Goal: Transaction & Acquisition: Purchase product/service

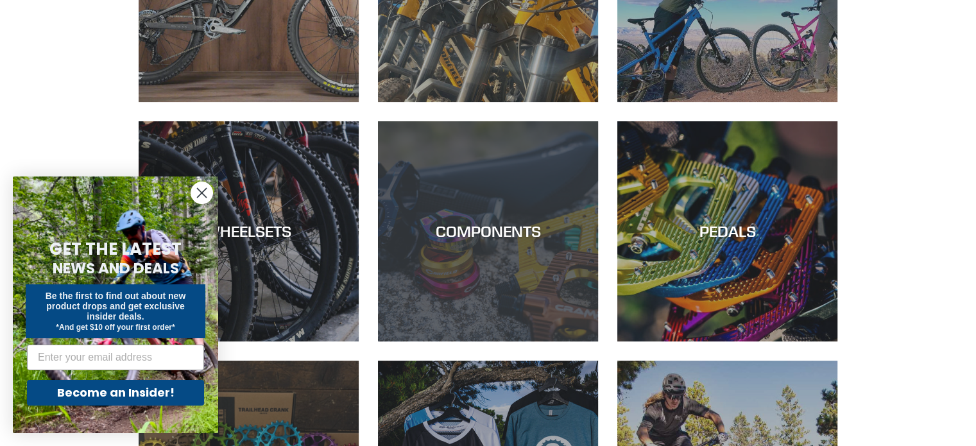
scroll to position [321, 0]
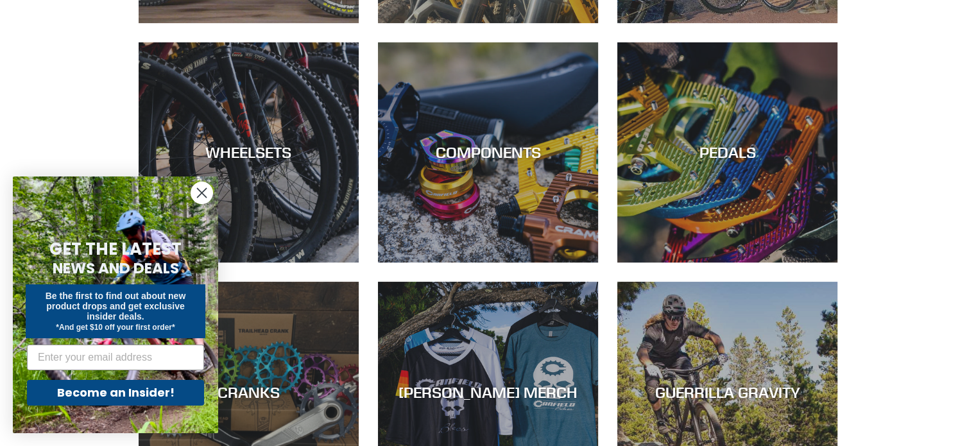
click at [202, 186] on circle "Close dialog" at bounding box center [201, 192] width 21 height 21
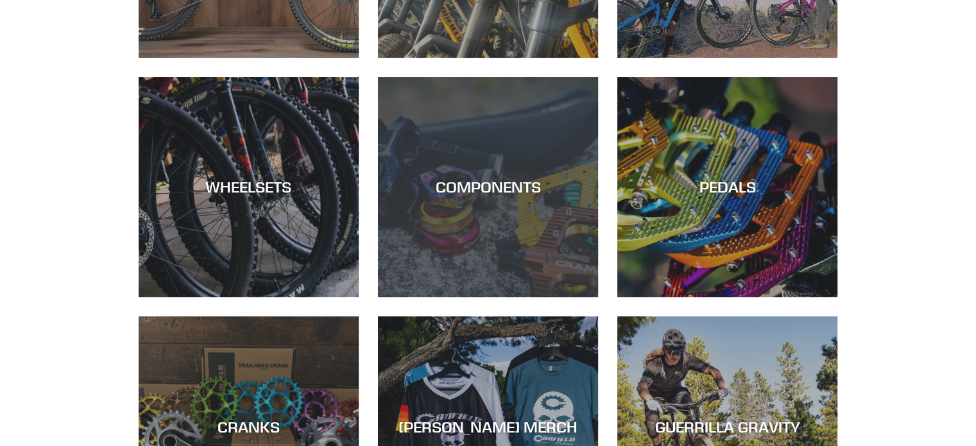
scroll to position [257, 0]
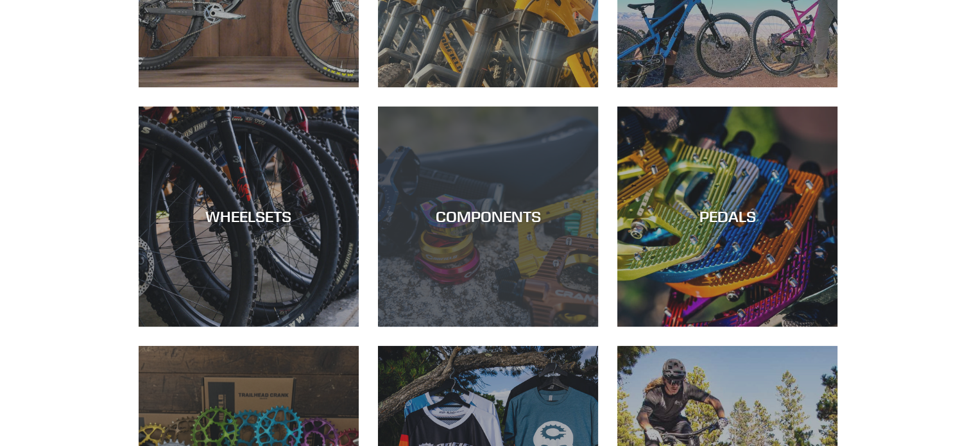
click at [506, 327] on div "COMPONENTS" at bounding box center [488, 327] width 220 height 0
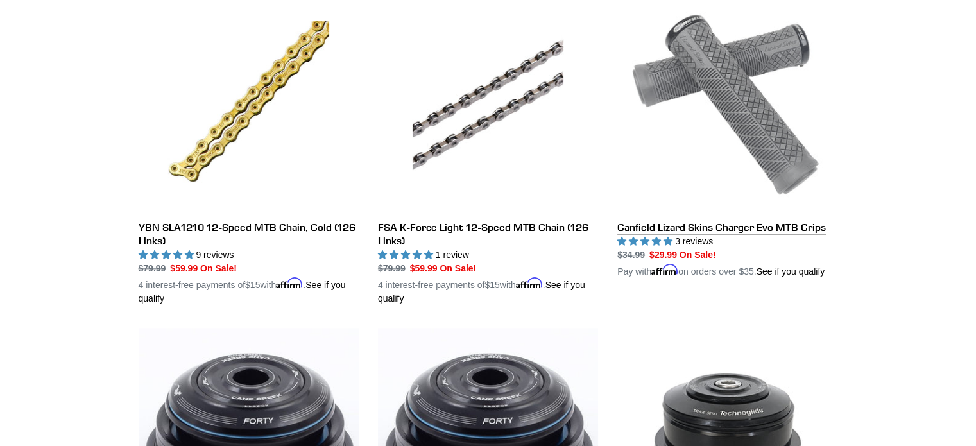
scroll to position [1313, 0]
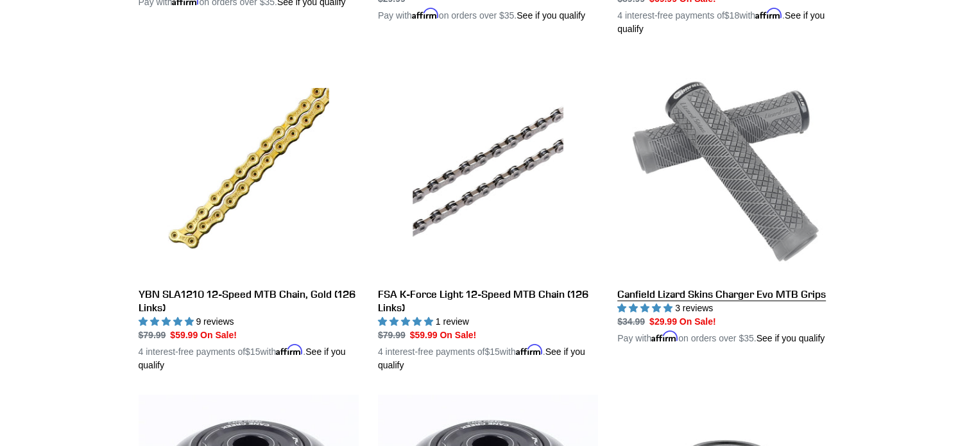
click at [724, 165] on link "Canfield Lizard Skins Charger Evo MTB Grips" at bounding box center [728, 201] width 220 height 287
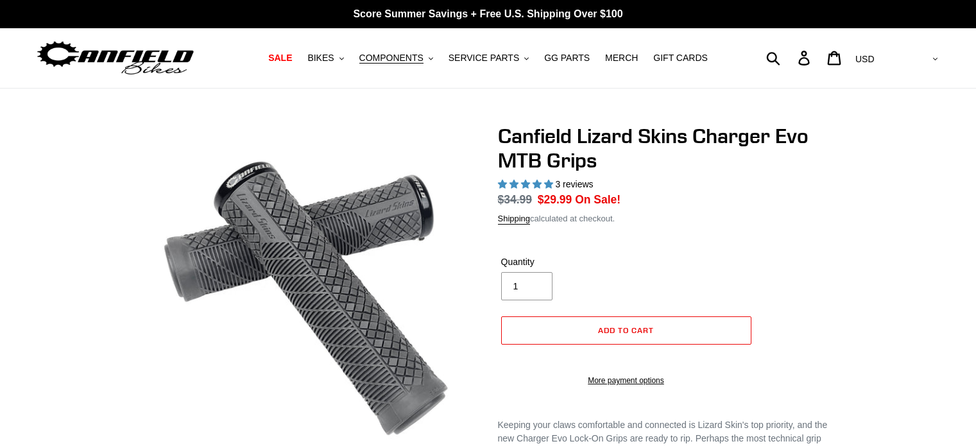
select select "highest-rating"
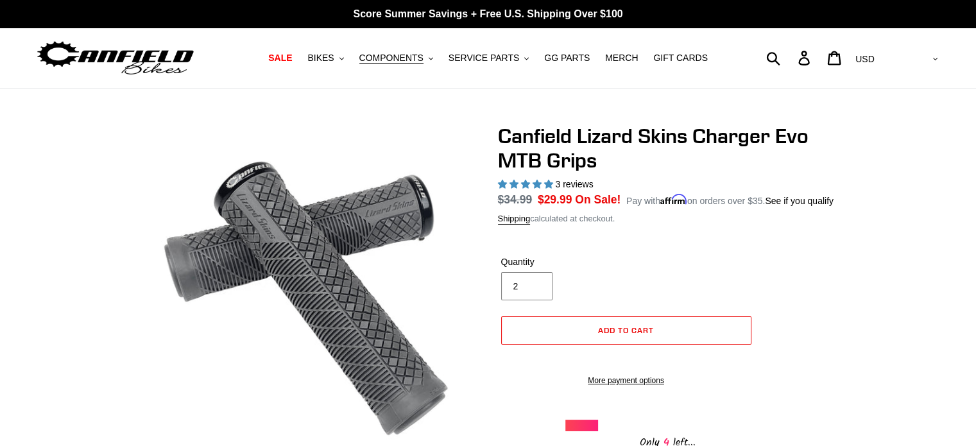
type input "2"
click at [533, 282] on input "2" at bounding box center [526, 286] width 51 height 28
click at [634, 324] on button "Add to cart" at bounding box center [626, 330] width 250 height 28
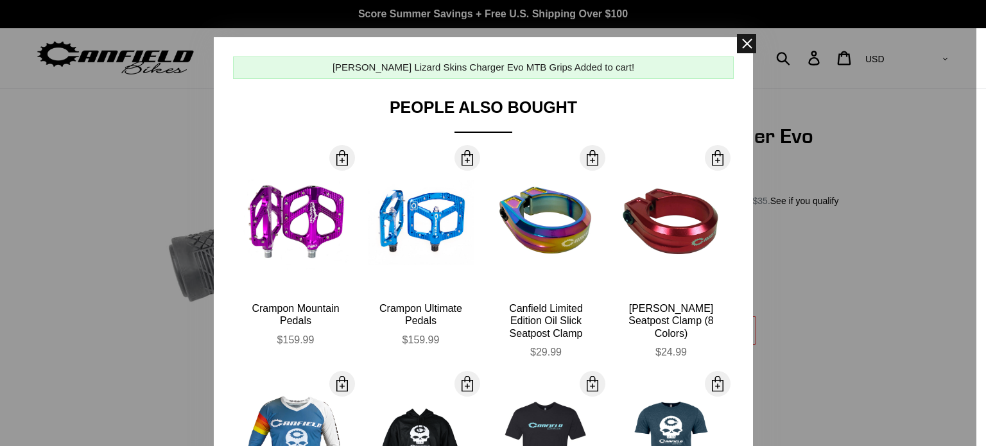
click at [740, 35] on span at bounding box center [746, 43] width 19 height 19
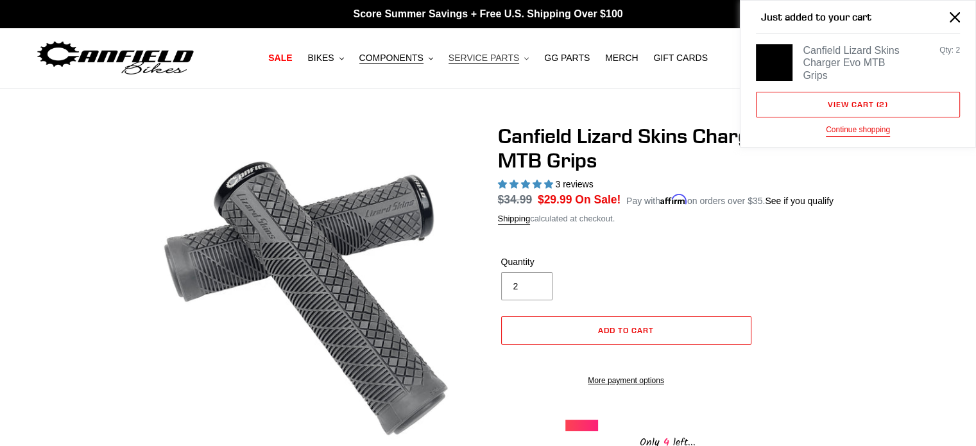
click at [487, 58] on span "SERVICE PARTS" at bounding box center [484, 58] width 71 height 11
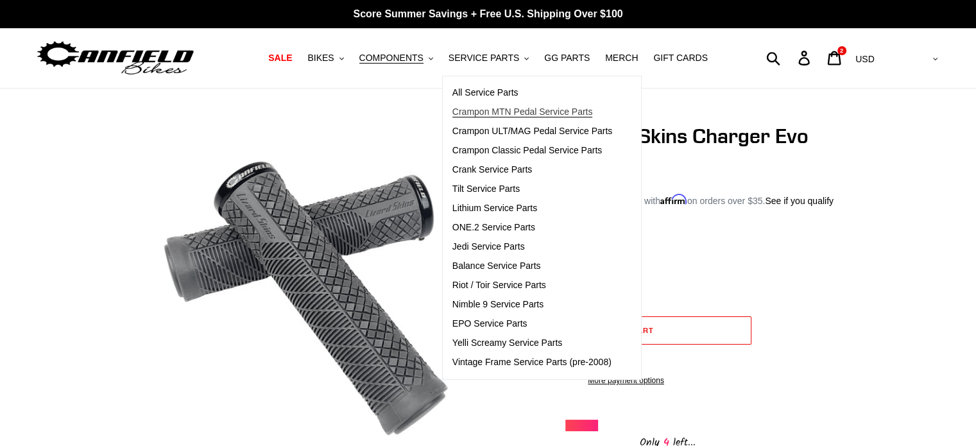
click at [515, 110] on span "Crampon MTN Pedal Service Parts" at bounding box center [523, 112] width 141 height 11
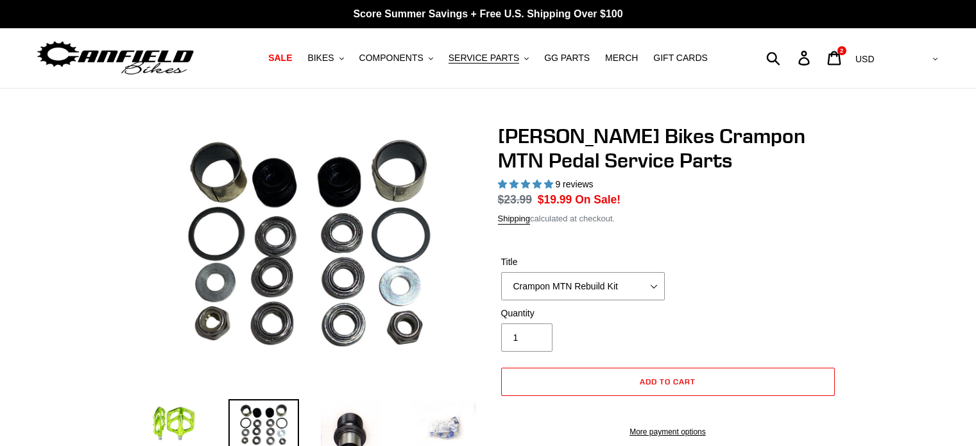
select select "highest-rating"
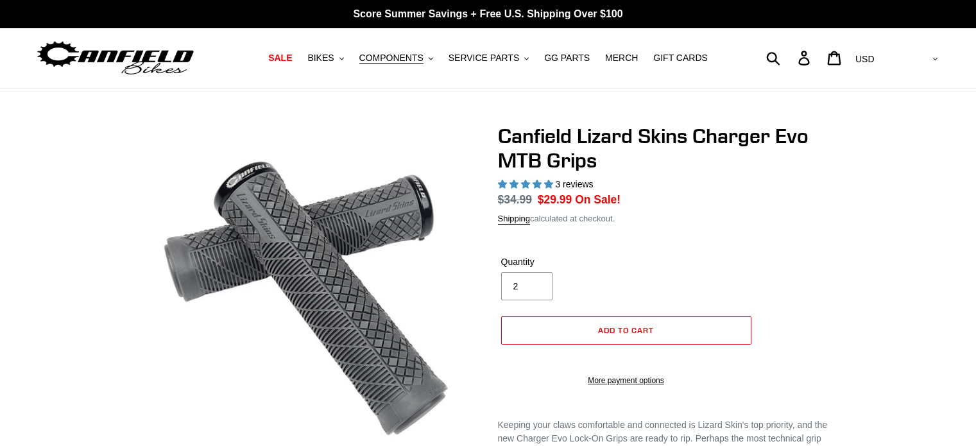
select select "highest-rating"
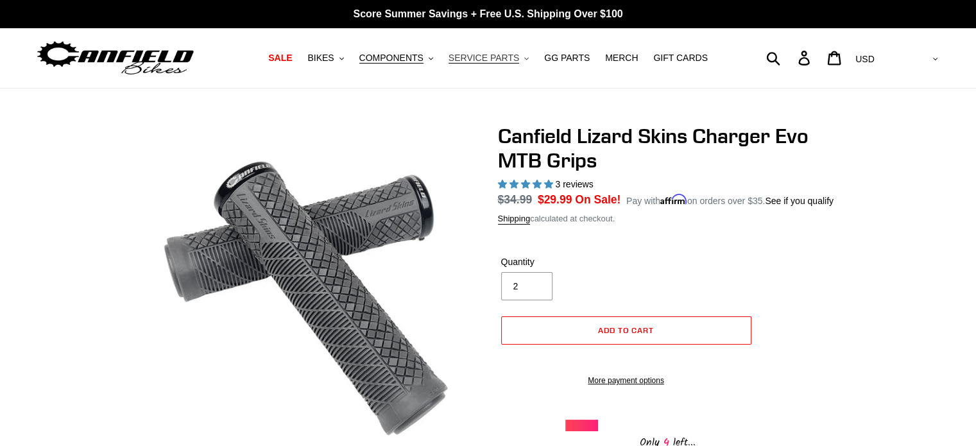
click at [485, 63] on span "SERVICE PARTS" at bounding box center [484, 58] width 71 height 11
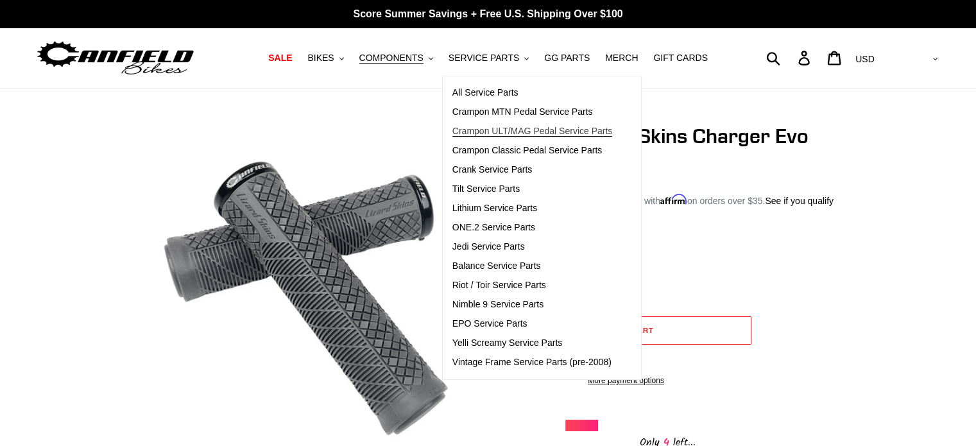
click at [487, 133] on span "Crampon ULT/MAG Pedal Service Parts" at bounding box center [533, 131] width 160 height 11
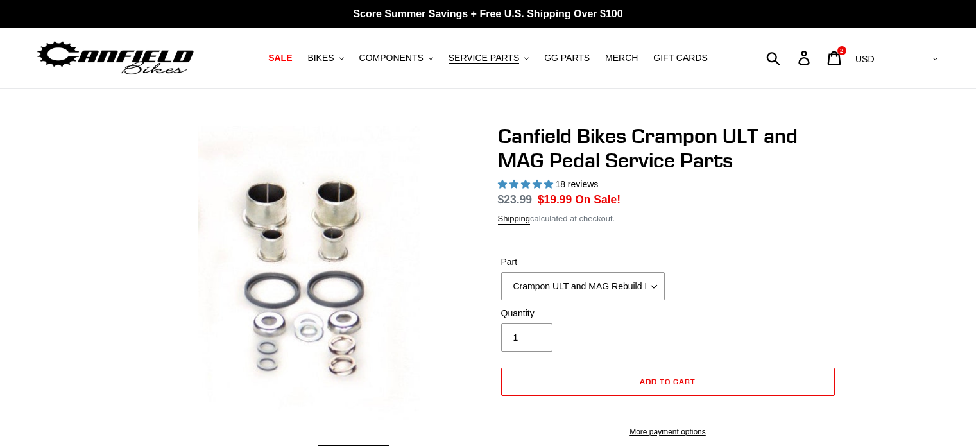
select select "highest-rating"
type input "2"
click at [534, 334] on input "2" at bounding box center [526, 338] width 51 height 28
click at [685, 387] on button "Add to cart" at bounding box center [668, 382] width 334 height 28
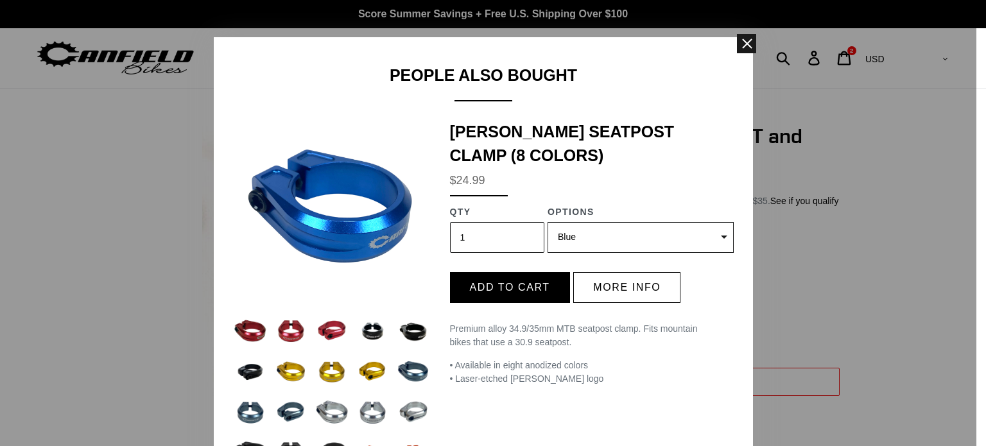
click at [741, 39] on span at bounding box center [746, 43] width 19 height 19
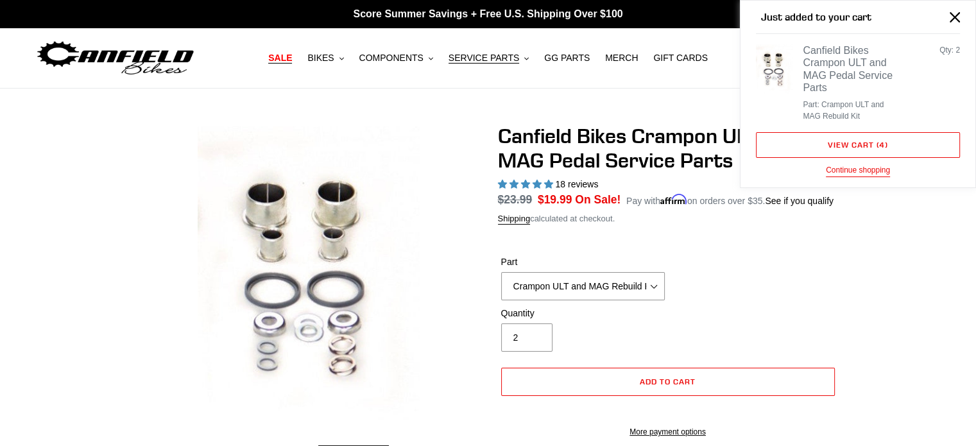
click at [292, 58] on span "SALE" at bounding box center [280, 58] width 24 height 11
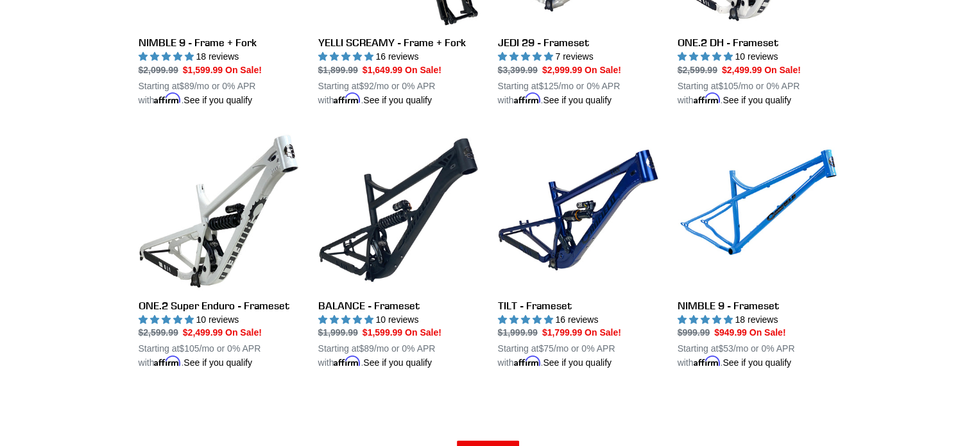
scroll to position [1797, 0]
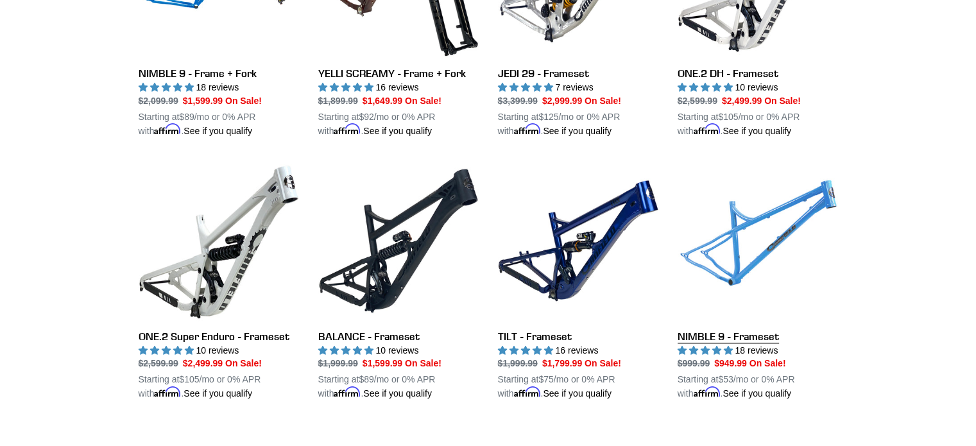
click at [781, 219] on link "NIMBLE 9 - Frameset" at bounding box center [758, 280] width 160 height 241
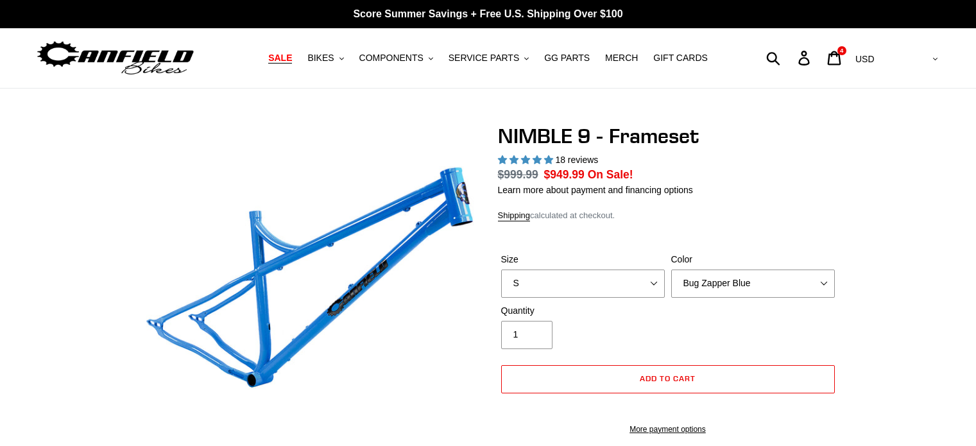
select select "highest-rating"
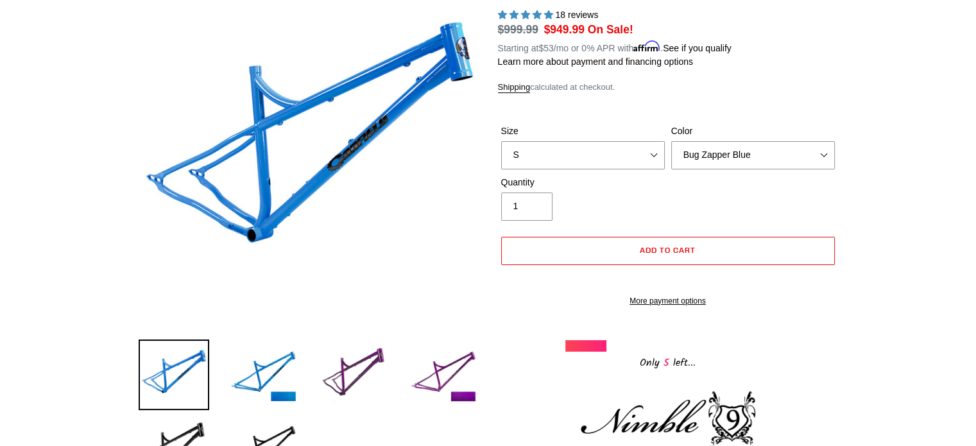
scroll to position [128, 0]
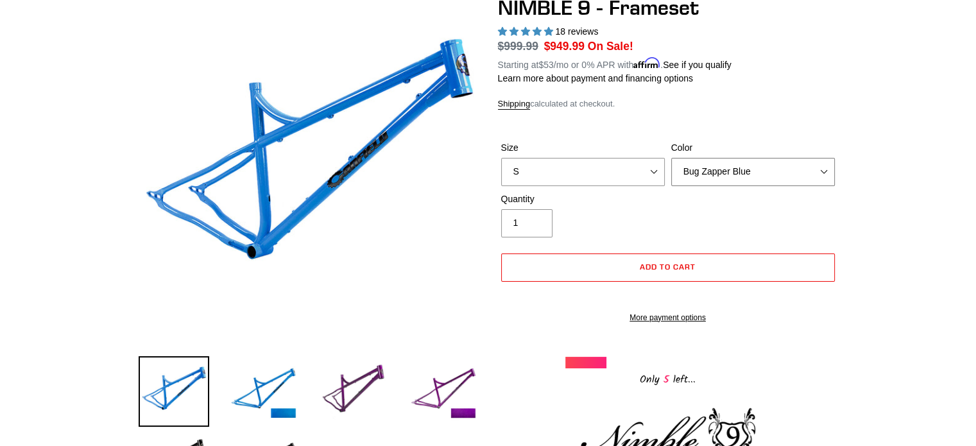
click at [827, 175] on select "Bug Zapper Blue Purple Haze -Sold Out Galaxy Black" at bounding box center [753, 172] width 164 height 28
click at [671, 158] on select "Bug Zapper Blue Purple Haze -Sold Out Galaxy Black" at bounding box center [753, 172] width 164 height 28
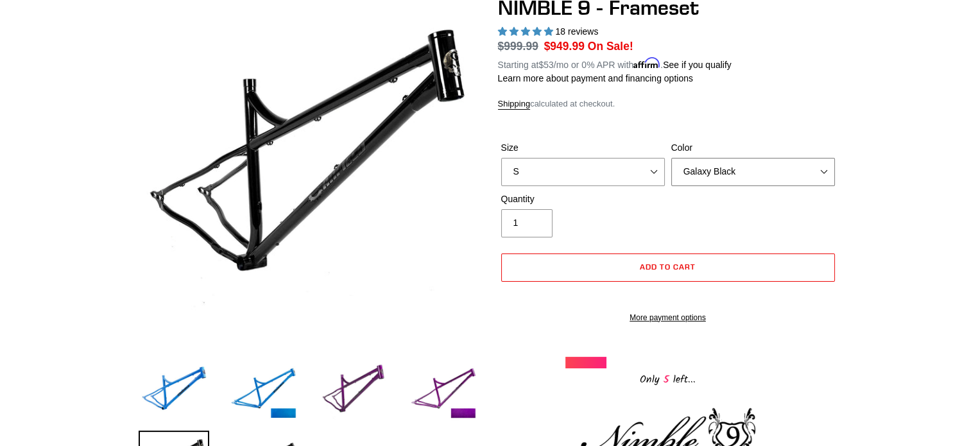
click at [825, 173] on select "Bug Zapper Blue Purple Haze -Sold Out Galaxy Black" at bounding box center [753, 172] width 164 height 28
click at [671, 158] on select "Bug Zapper Blue Purple Haze -Sold Out Galaxy Black" at bounding box center [753, 172] width 164 height 28
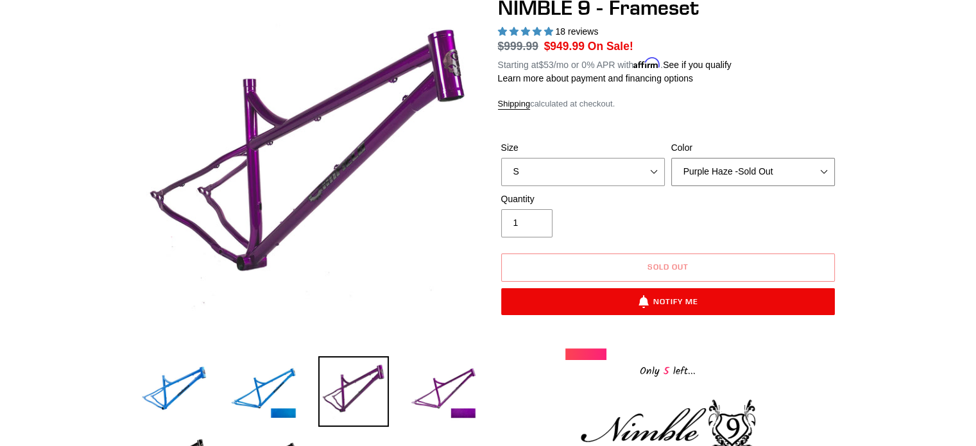
click at [822, 171] on select "Bug Zapper Blue Purple Haze -Sold Out Galaxy Black" at bounding box center [753, 172] width 164 height 28
select select "Bug Zapper Blue"
click at [671, 158] on select "Bug Zapper Blue Purple Haze -Sold Out Galaxy Black" at bounding box center [753, 172] width 164 height 28
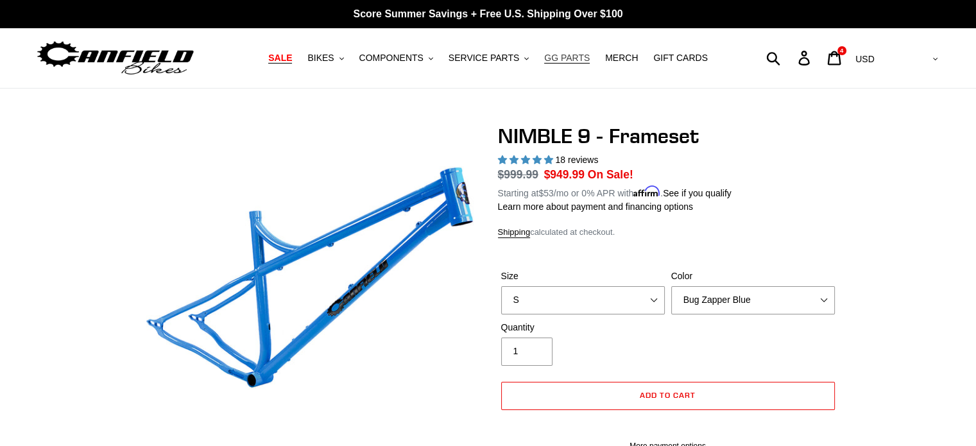
click at [562, 59] on span "GG PARTS" at bounding box center [567, 58] width 46 height 11
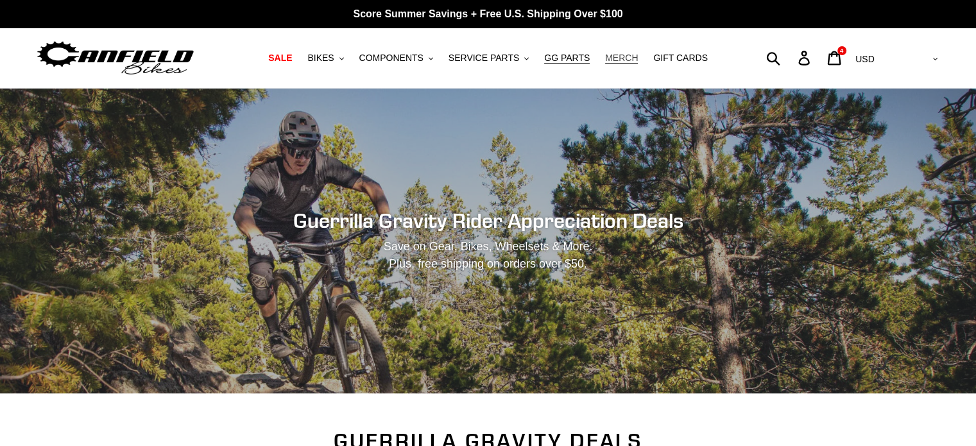
click at [610, 56] on span "MERCH" at bounding box center [621, 58] width 33 height 11
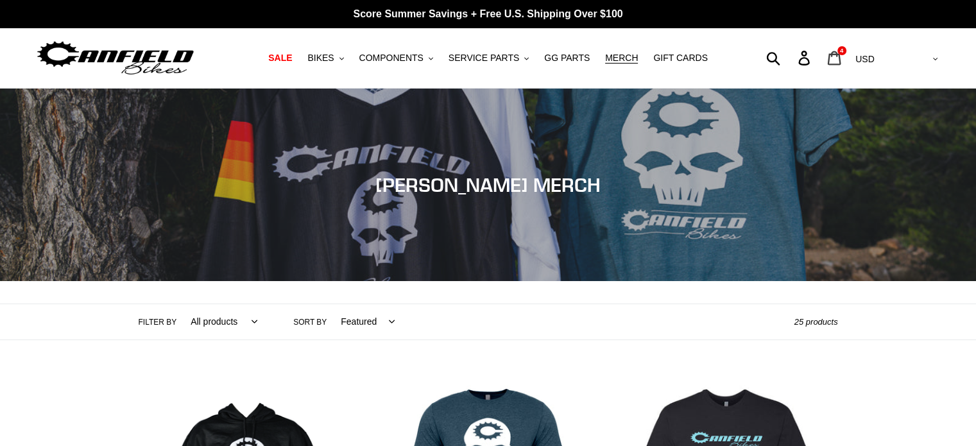
click at [842, 60] on icon at bounding box center [834, 58] width 13 height 14
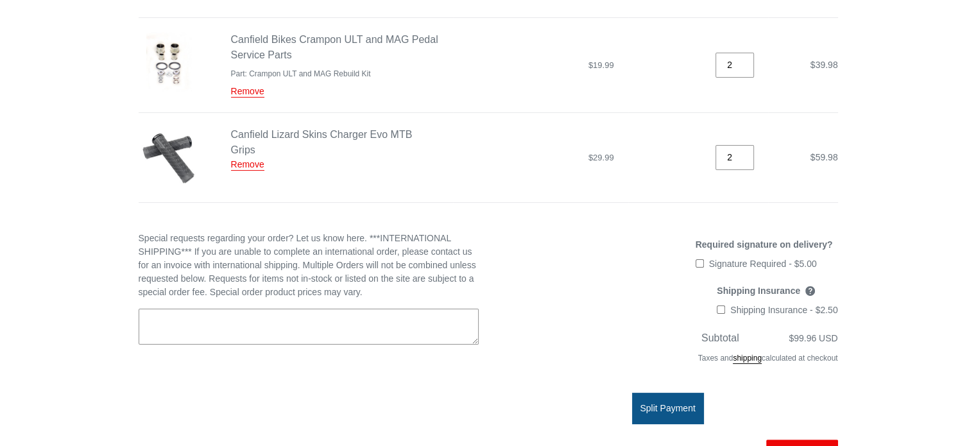
scroll to position [193, 0]
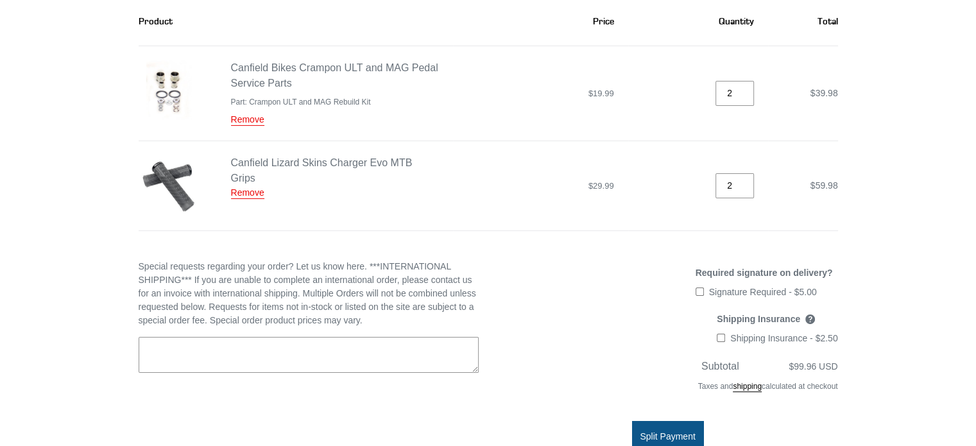
click at [162, 182] on img at bounding box center [169, 185] width 61 height 61
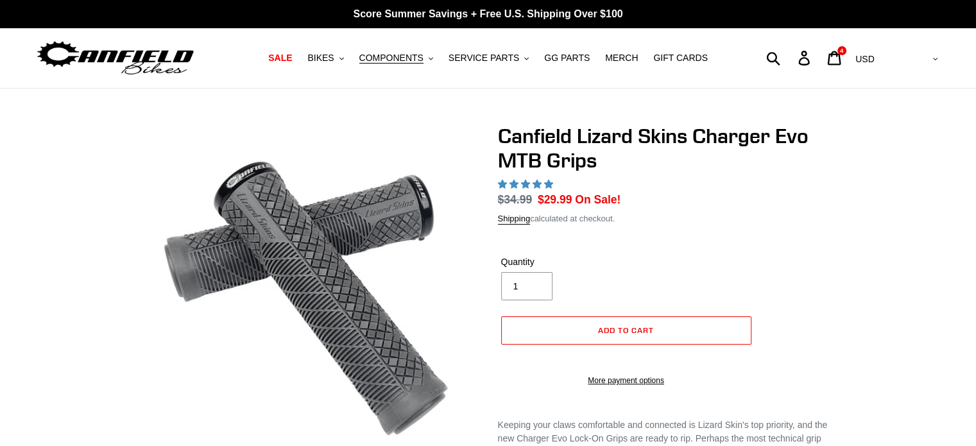
select select "highest-rating"
click at [842, 62] on icon at bounding box center [834, 58] width 14 height 15
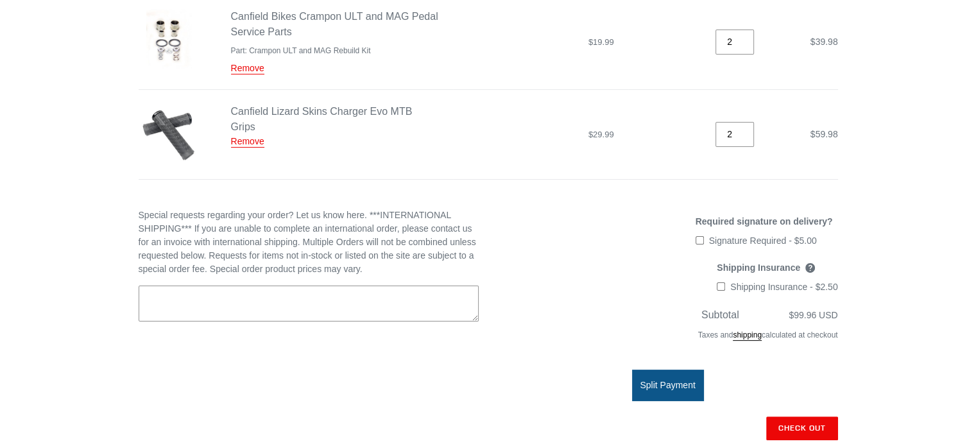
scroll to position [449, 0]
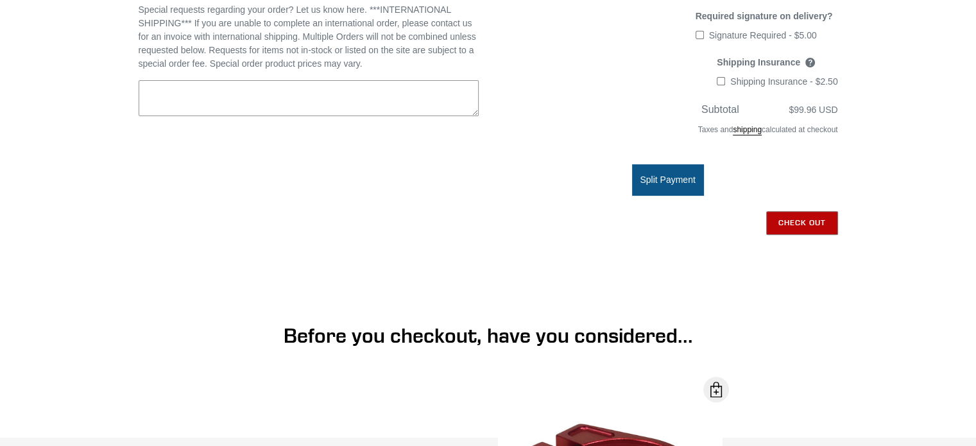
click at [793, 221] on input "Check out" at bounding box center [802, 222] width 72 height 23
